Goal: Transaction & Acquisition: Purchase product/service

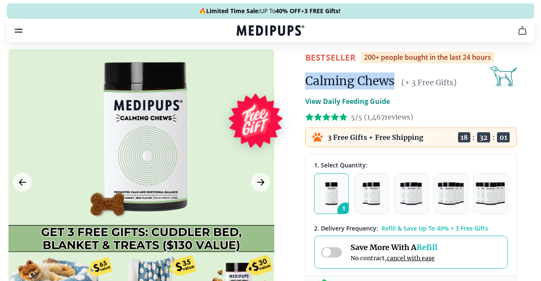
drag, startPoint x: 399, startPoint y: 79, endPoint x: 297, endPoint y: 80, distance: 101.7
copy h1 "Calming Chews"
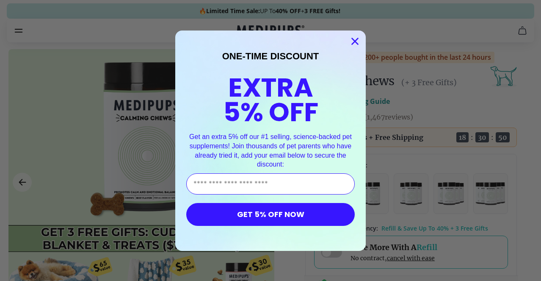
click at [353, 38] on circle "Close dialog" at bounding box center [355, 41] width 14 height 14
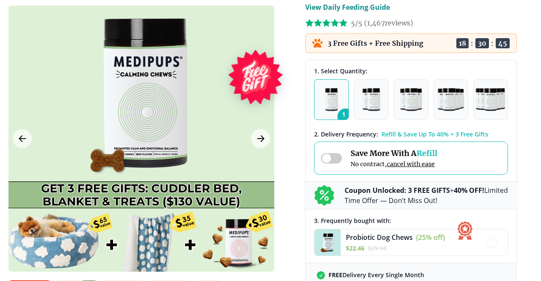
scroll to position [92, 0]
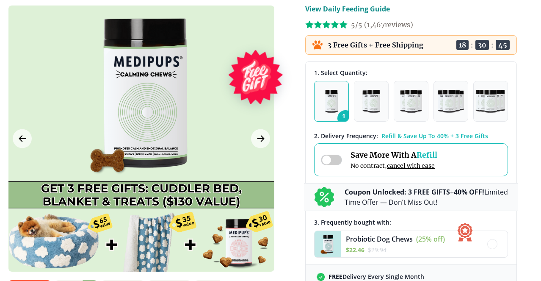
click at [262, 208] on div at bounding box center [141, 139] width 266 height 266
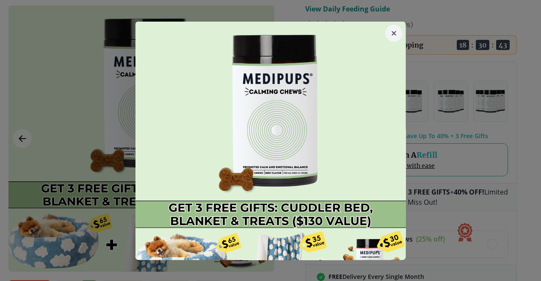
click at [45, 75] on div at bounding box center [270, 140] width 541 height 281
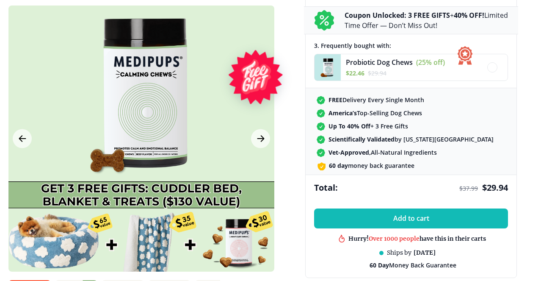
scroll to position [270, 0]
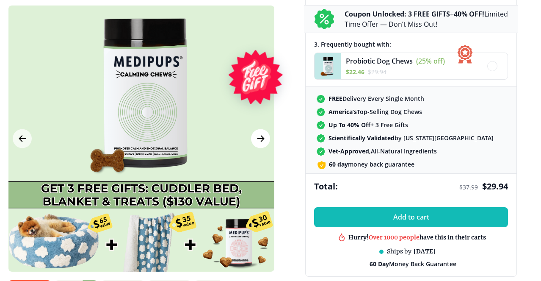
click at [257, 134] on icon "Next Image" at bounding box center [261, 138] width 10 height 11
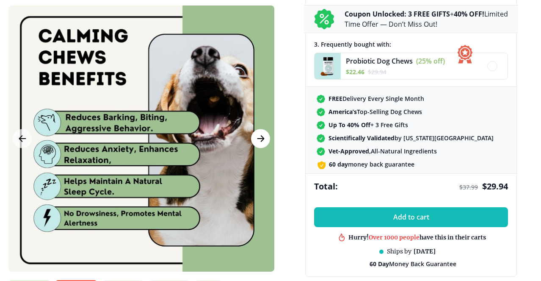
click at [257, 134] on icon "Next Image" at bounding box center [261, 138] width 10 height 11
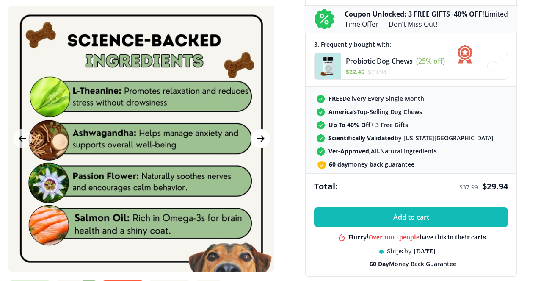
click at [257, 134] on icon "Next Image" at bounding box center [261, 138] width 10 height 11
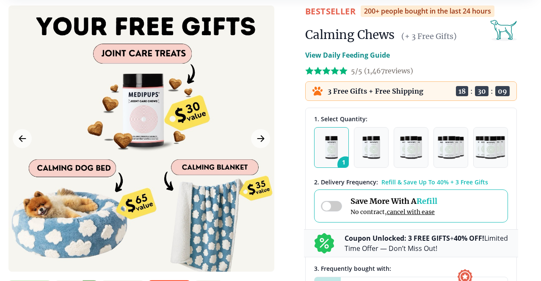
scroll to position [46, 0]
click at [379, 148] on img "button" at bounding box center [372, 147] width 18 height 23
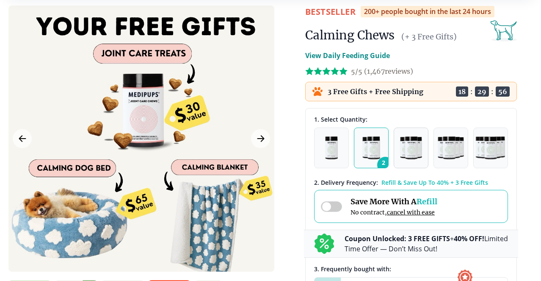
click at [409, 144] on img "button" at bounding box center [411, 147] width 22 height 23
click at [333, 144] on img "button" at bounding box center [331, 147] width 13 height 23
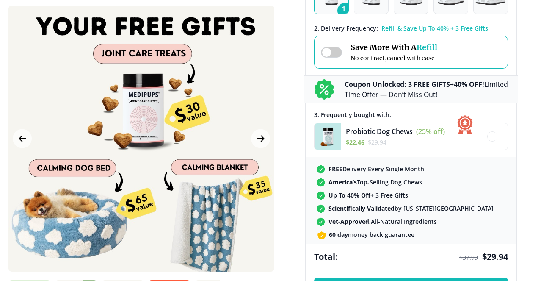
scroll to position [207, 0]
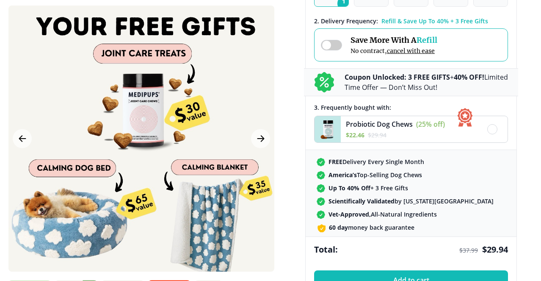
click at [327, 133] on img at bounding box center [328, 129] width 26 height 26
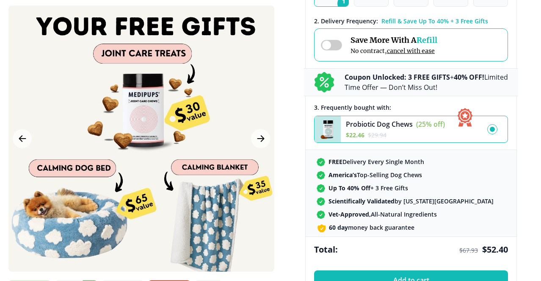
click at [366, 123] on span "Probiotic Dog Chews" at bounding box center [379, 123] width 67 height 9
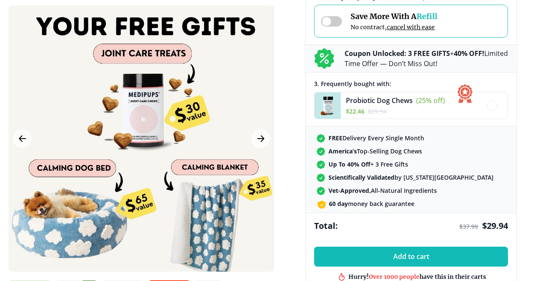
scroll to position [231, 0]
